Goal: Check status: Check status

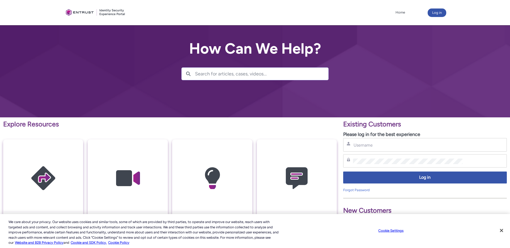
click at [390, 140] on div "Username" at bounding box center [425, 145] width 164 height 14
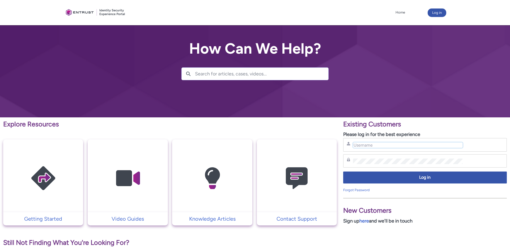
click at [391, 144] on input "Username" at bounding box center [408, 145] width 110 height 6
type input "[EMAIL_ADDRESS][DOMAIN_NAME]"
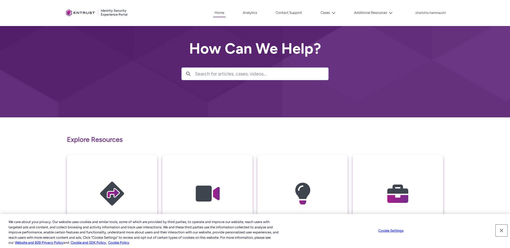
click at [501, 231] on button "Close" at bounding box center [502, 231] width 12 height 12
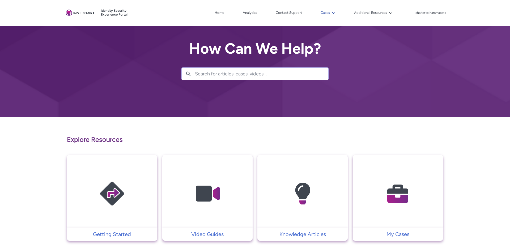
click at [328, 13] on button "Cases" at bounding box center [328, 13] width 18 height 8
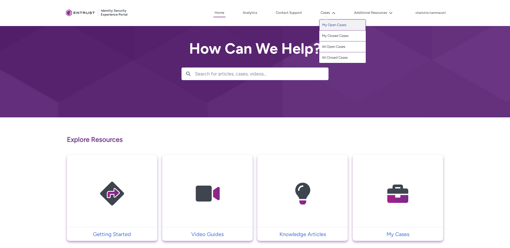
click at [328, 22] on link "My Open Cases" at bounding box center [342, 24] width 47 height 11
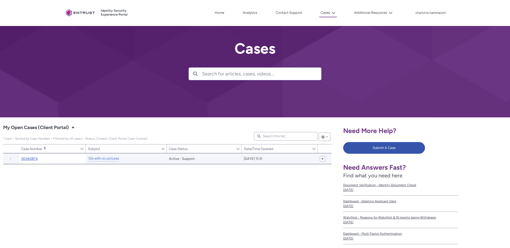
click at [34, 159] on link "00340874" at bounding box center [29, 158] width 16 height 5
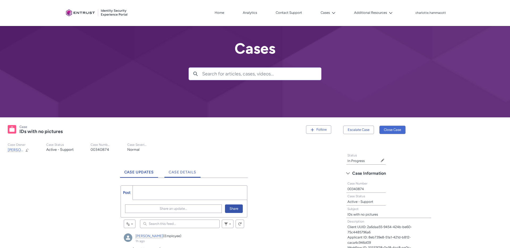
click at [193, 170] on span "Case Details" at bounding box center [183, 172] width 28 height 5
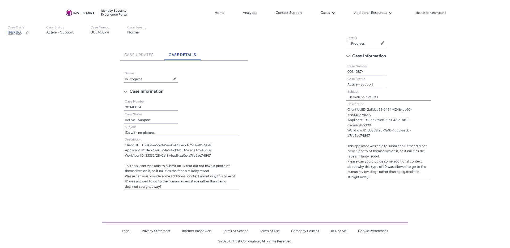
scroll to position [116, 0]
